Goal: Information Seeking & Learning: Learn about a topic

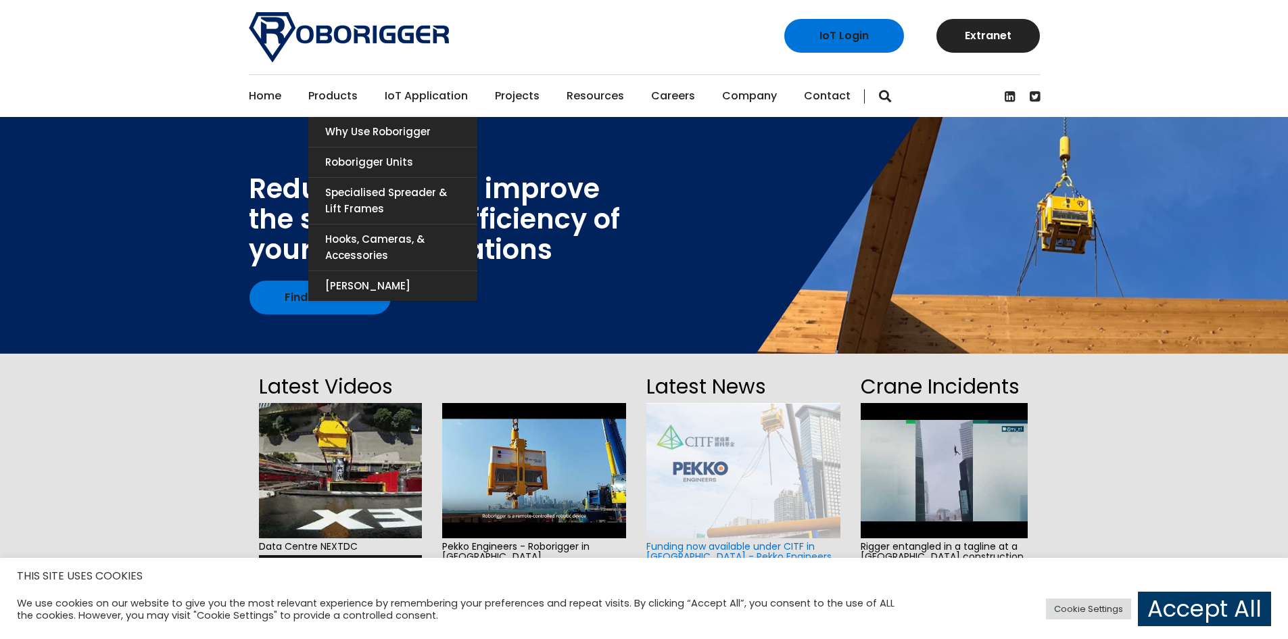
click at [317, 95] on link "Products" at bounding box center [332, 96] width 49 height 42
click at [322, 118] on link "Why use Roborigger" at bounding box center [392, 132] width 169 height 30
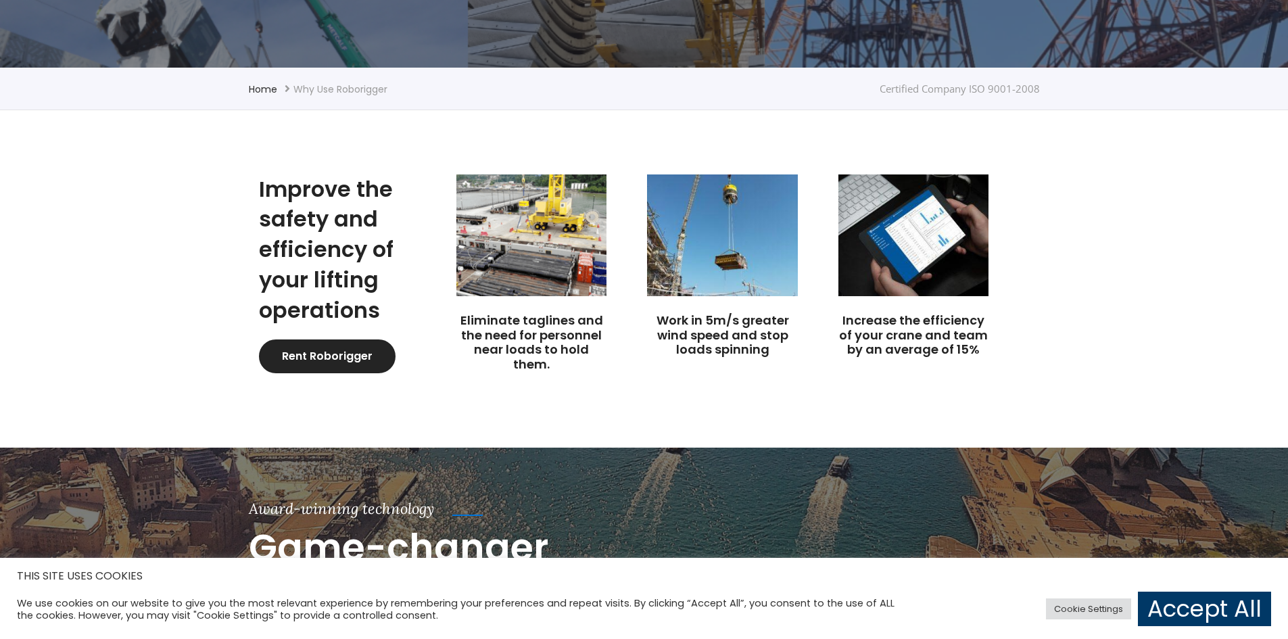
scroll to position [406, 0]
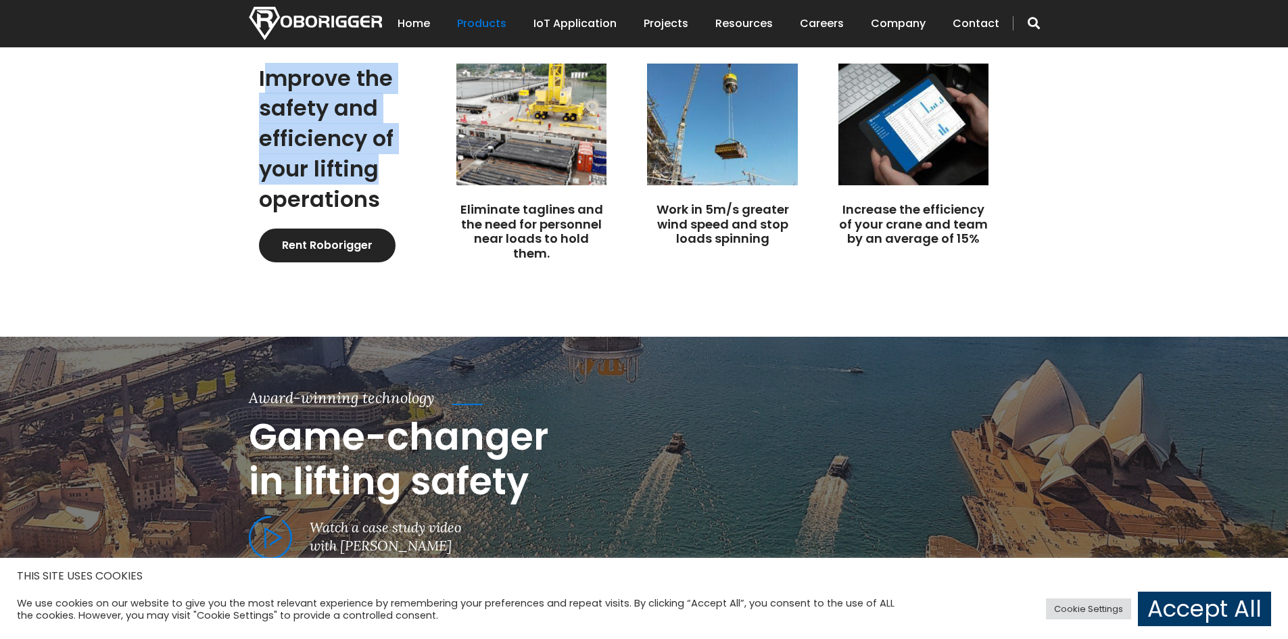
drag, startPoint x: 262, startPoint y: 72, endPoint x: 373, endPoint y: 159, distance: 140.2
click at [373, 159] on h2 "Improve the safety and efficiency of your lifting operations" at bounding box center [338, 140] width 158 height 152
click at [374, 160] on h2 "Improve the safety and efficiency of your lifting operations" at bounding box center [338, 140] width 158 height 152
drag, startPoint x: 390, startPoint y: 187, endPoint x: 256, endPoint y: 66, distance: 181.5
click at [256, 66] on div "Improve the safety and efficiency of your lifting operations Rent Roborigger" at bounding box center [348, 163] width 198 height 199
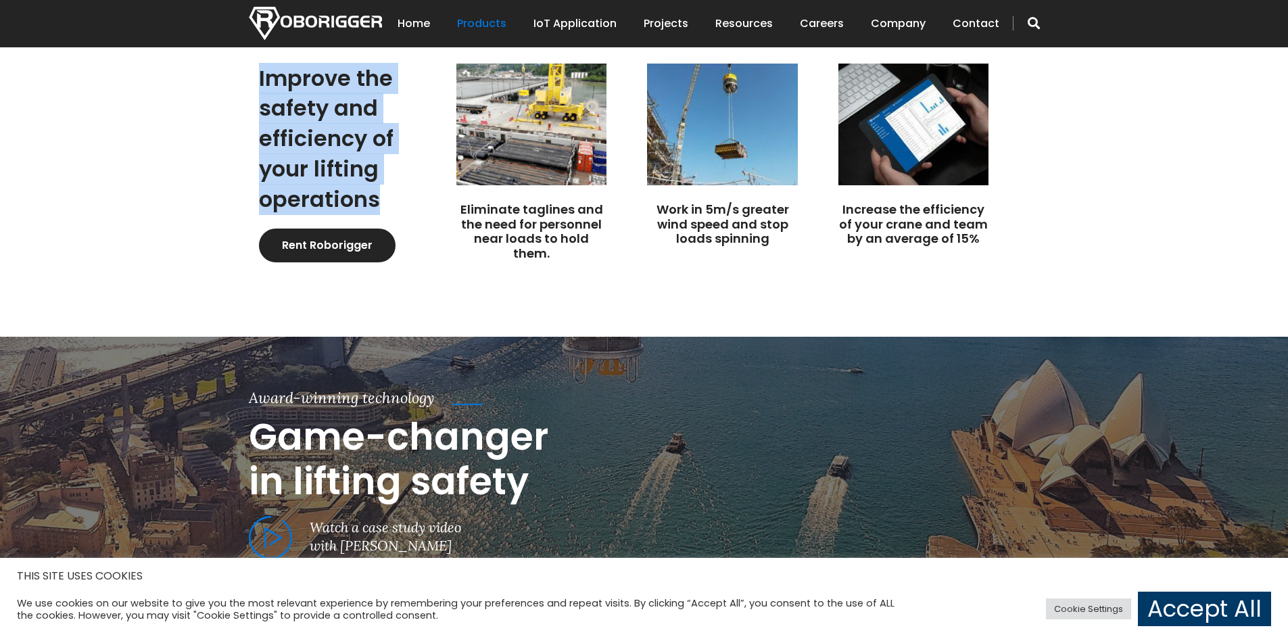
copy h2 "Improve the safety and efficiency of your lifting operations"
